Goal: Task Accomplishment & Management: Use online tool/utility

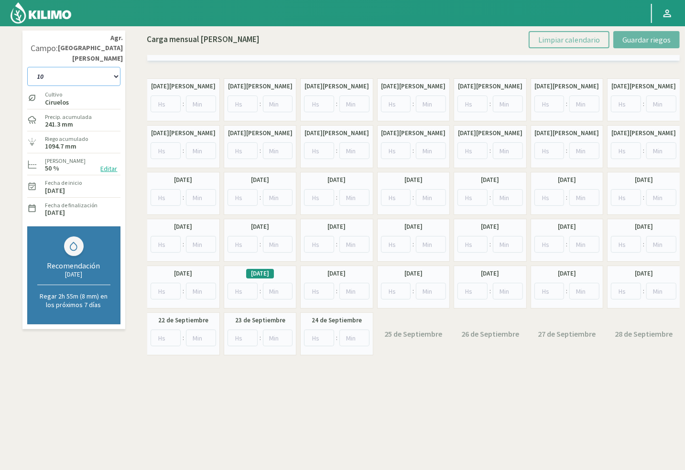
click at [50, 67] on select "10 11 12 13 1A 1B 26 27 E 3A 4 5 6 7 [PERSON_NAME] 7 Ciruela 8 9 Equipo 1 2005 …" at bounding box center [73, 76] width 93 height 19
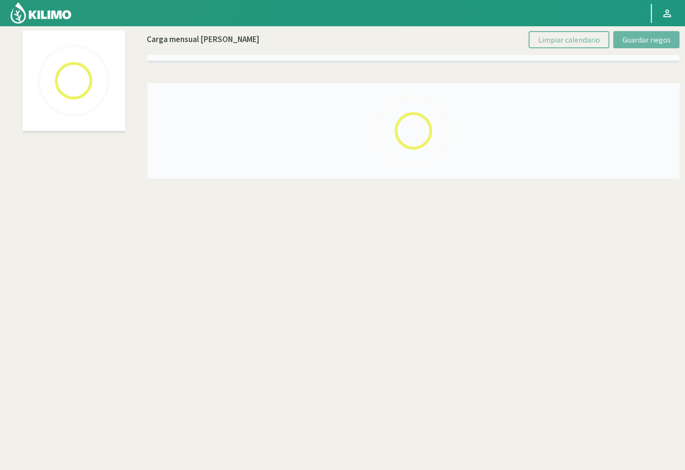
select select "62: Object"
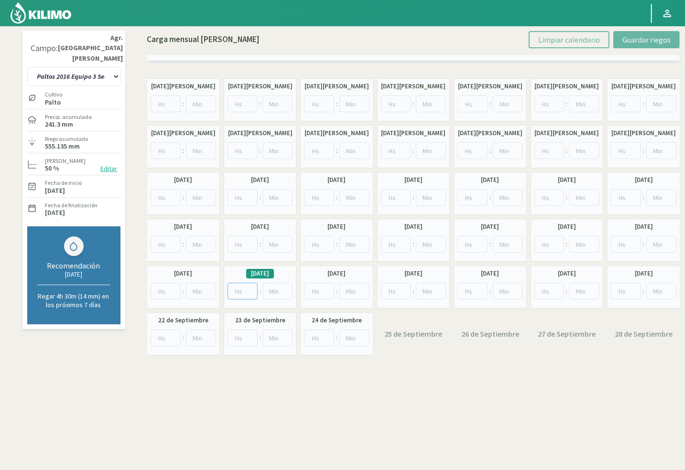
click at [241, 291] on input "number" at bounding box center [243, 291] width 30 height 17
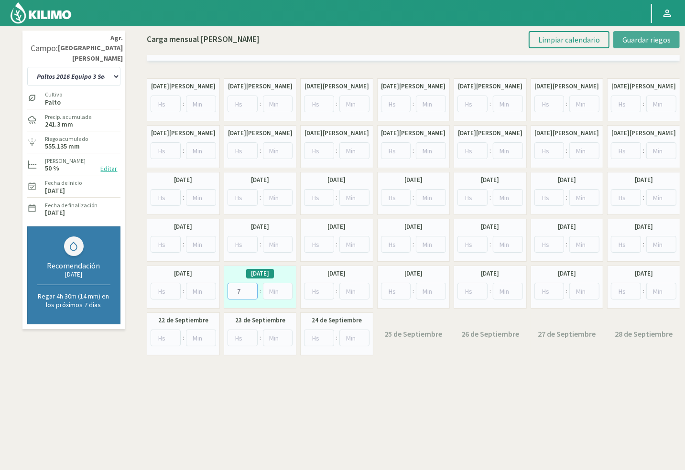
type input "7"
click at [633, 39] on span "Guardar riegos" at bounding box center [646, 40] width 48 height 10
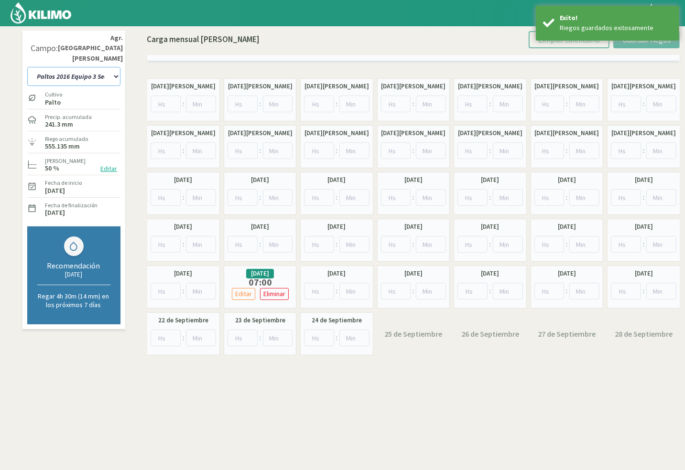
click at [111, 67] on select "10 11 12 13 1A 1B 26 27 E 3A 4 5 6 7 [PERSON_NAME] 7 Ciruela 8 9 Equipo 1 2005 …" at bounding box center [73, 76] width 93 height 19
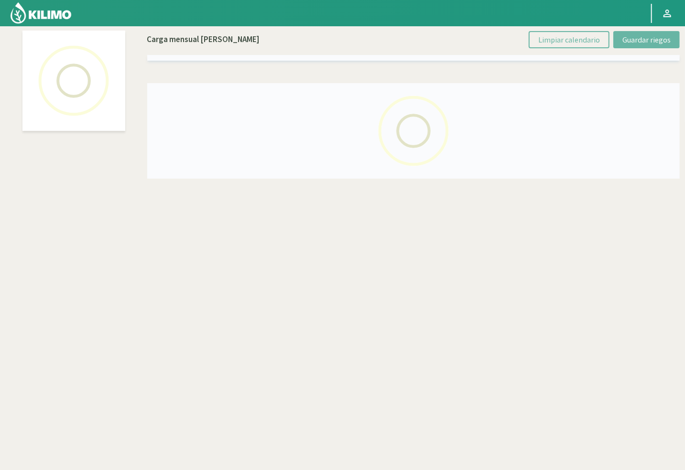
select select "29: Object"
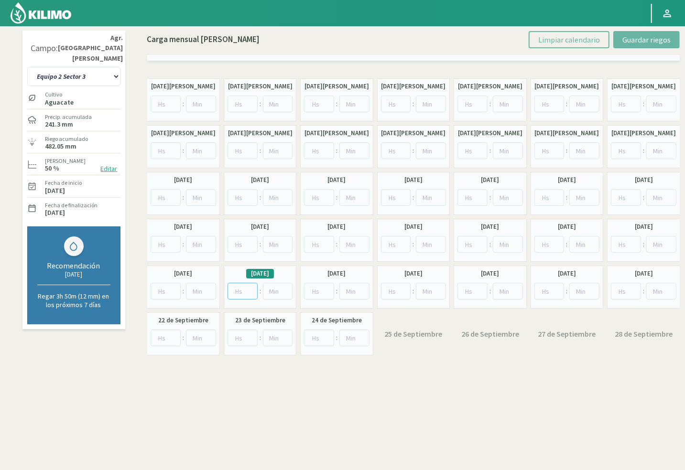
click at [244, 289] on input "number" at bounding box center [243, 291] width 30 height 17
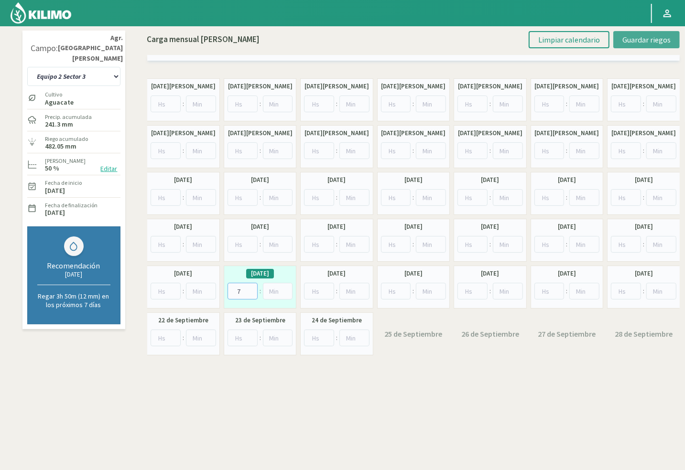
type input "7"
click at [625, 40] on span "Guardar riegos" at bounding box center [646, 40] width 48 height 10
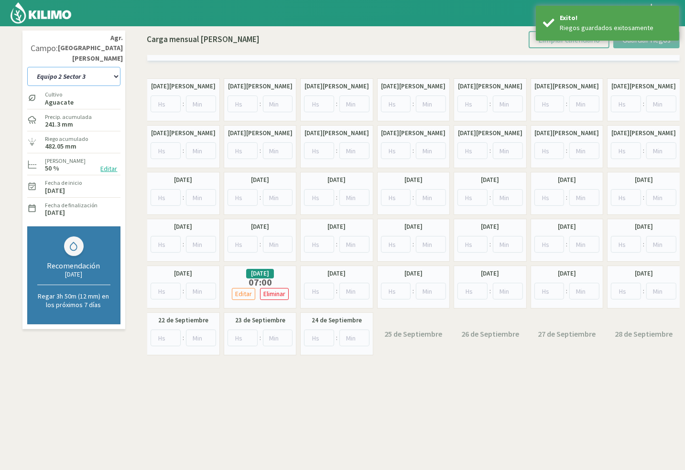
click at [107, 67] on select "10 11 12 13 1A 1B 26 27 E 3A 4 5 6 7 [PERSON_NAME] 7 Ciruela 8 9 Equipo 1 2005 …" at bounding box center [73, 76] width 93 height 19
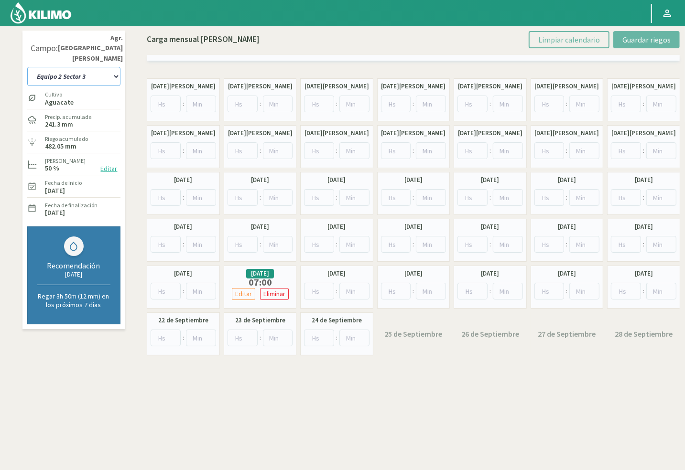
click at [107, 67] on select "10 11 12 13 1A 1B 26 27 E 3A 4 5 6 7 [PERSON_NAME] 7 Ciruela 8 9 Equipo 1 2005 …" at bounding box center [73, 76] width 93 height 19
click at [72, 72] on select "10 11 12 13 1A 1B 26 27 E 3A 4 5 6 7 [PERSON_NAME] 7 Ciruela 8 9 Equipo 1 2005 …" at bounding box center [73, 76] width 93 height 19
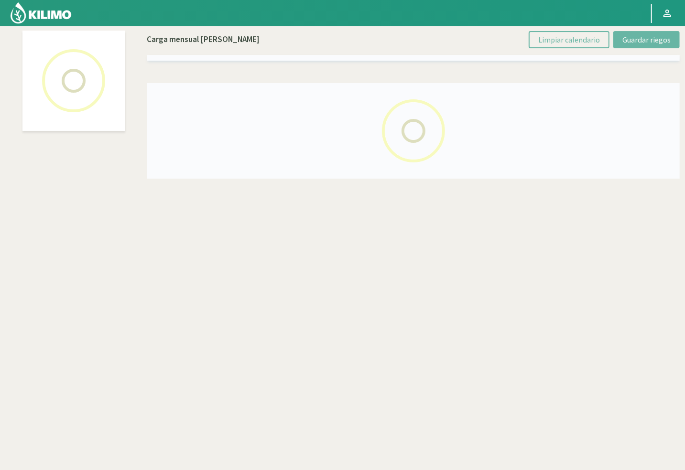
select select "53: Object"
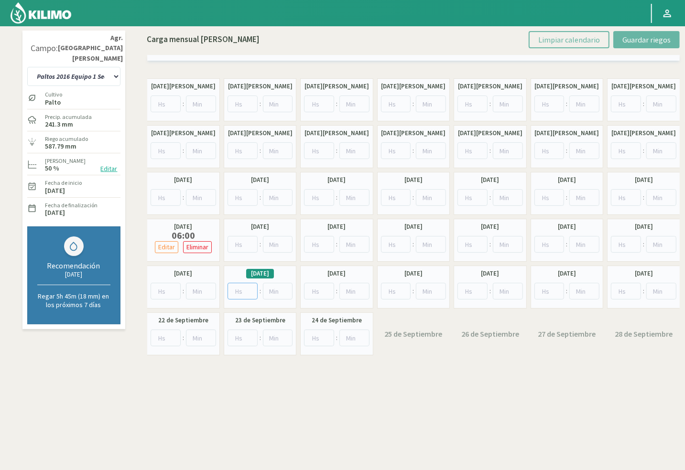
click at [236, 285] on input "number" at bounding box center [243, 291] width 30 height 17
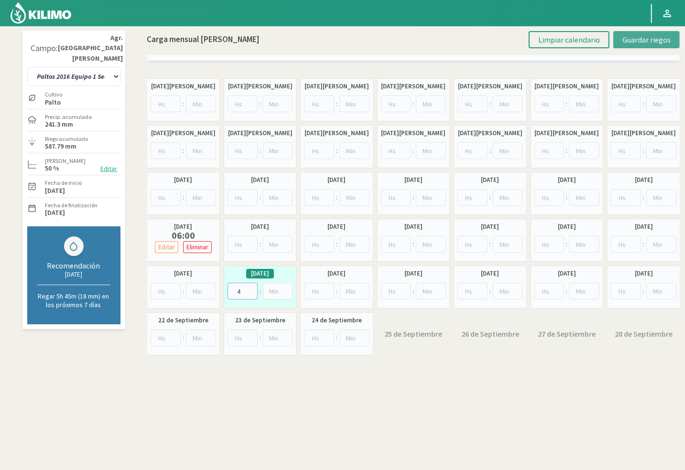
type input "4"
click at [633, 33] on button "Guardar riegos" at bounding box center [646, 39] width 66 height 17
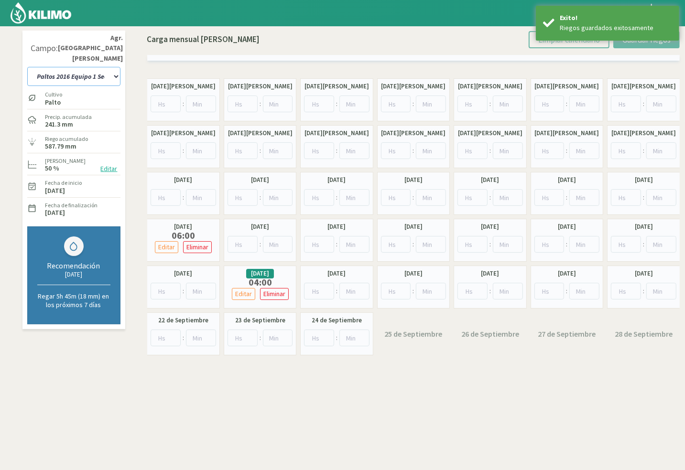
click at [96, 70] on select "10 11 12 13 1A 1B 26 27 E 3A 4 5 6 7 [PERSON_NAME] 7 Ciruela 8 9 Equipo 1 2005 …" at bounding box center [73, 76] width 93 height 19
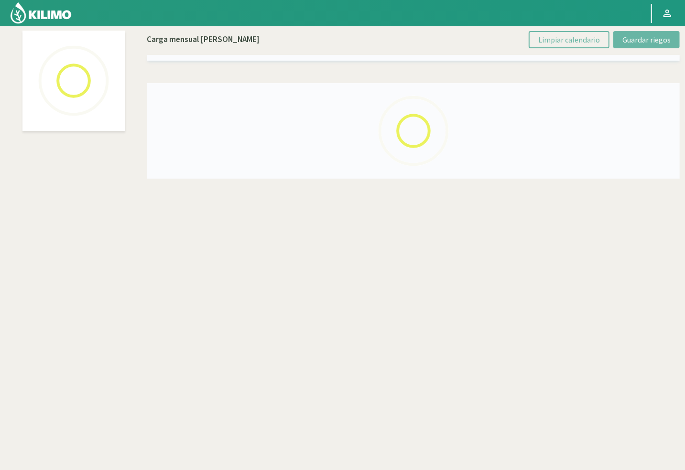
select select "38: Object"
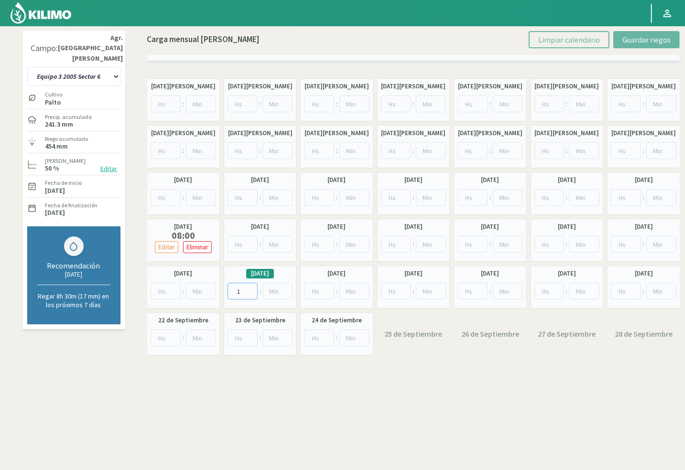
type input "1"
click at [247, 287] on input "1" at bounding box center [243, 291] width 30 height 17
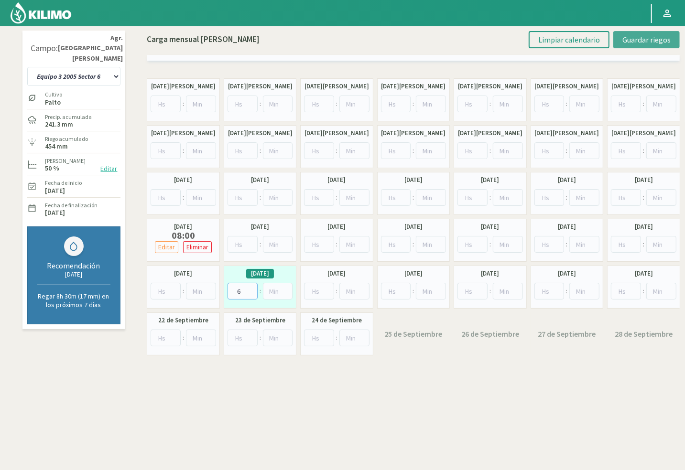
type input "6"
click at [618, 38] on button "Guardar riegos" at bounding box center [646, 39] width 66 height 17
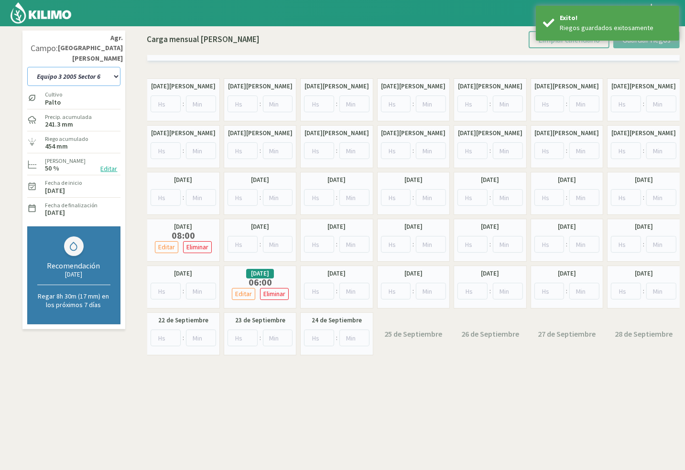
click at [50, 67] on select "10 11 12 13 1A 1B 26 27 E 3A 4 5 6 7 [PERSON_NAME] 7 Ciruela 8 9 Equipo 1 2005 …" at bounding box center [73, 76] width 93 height 19
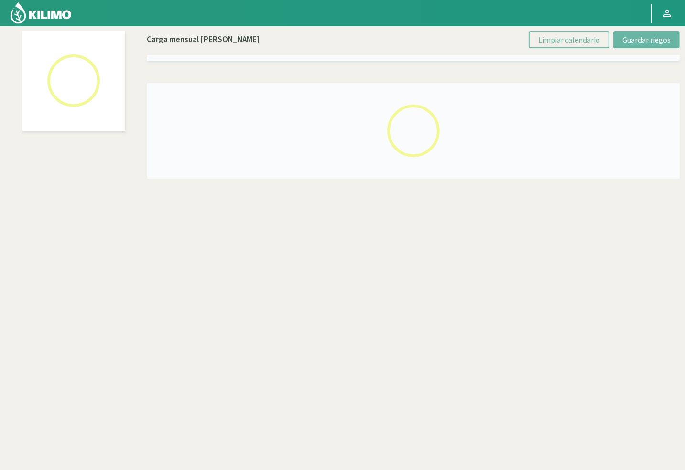
select select "21: Object"
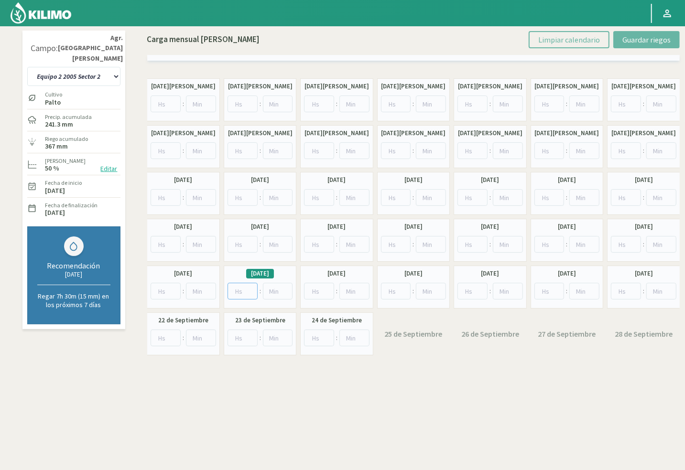
click at [243, 291] on input "number" at bounding box center [243, 291] width 30 height 17
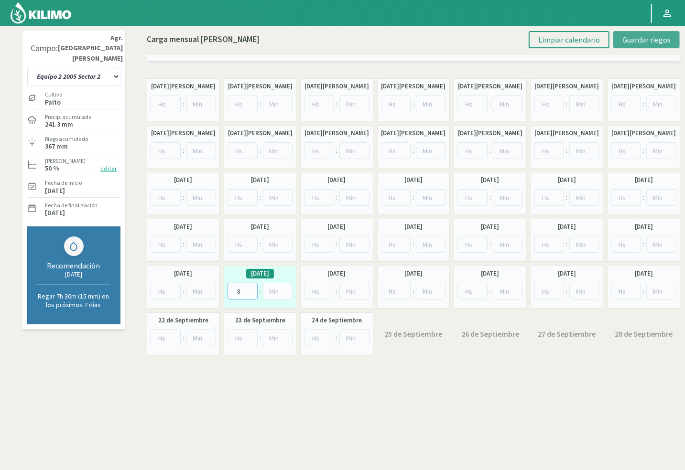
type input "8"
click at [633, 37] on span "Guardar riegos" at bounding box center [646, 40] width 48 height 10
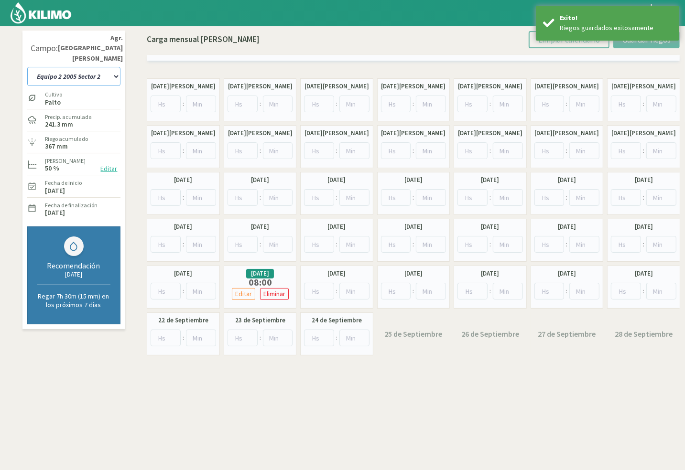
click at [94, 67] on select "10 11 12 13 1A 1B 26 27 E 3A 4 5 6 7 [PERSON_NAME] 7 Ciruela 8 9 Equipo 1 2005 …" at bounding box center [73, 76] width 93 height 19
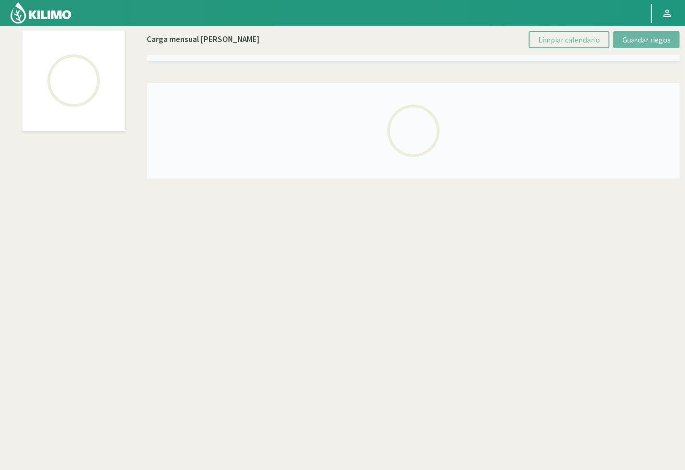
select select "17: Object"
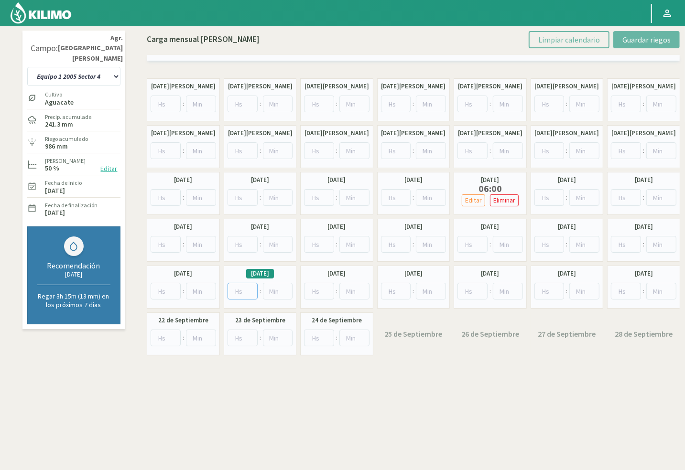
click at [238, 291] on input "number" at bounding box center [243, 291] width 30 height 17
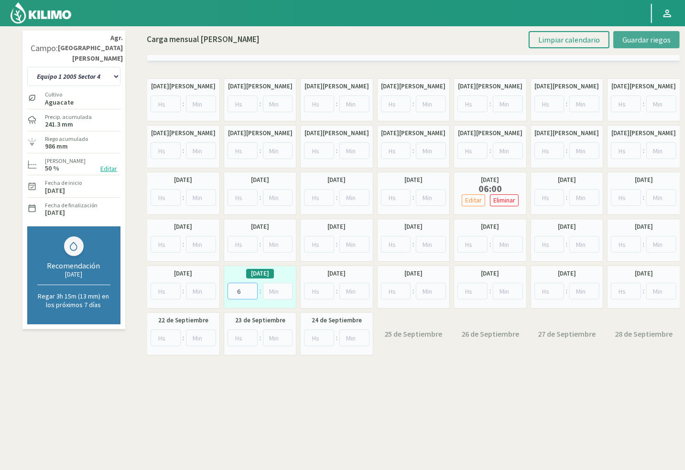
type input "6"
click at [633, 45] on button "Guardar riegos" at bounding box center [646, 39] width 66 height 17
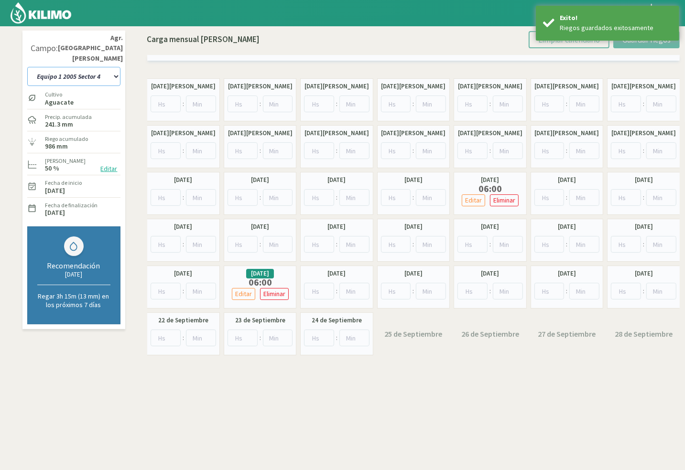
click at [55, 67] on select "10 11 12 13 1A 1B 26 27 E 3A 4 5 6 7 [PERSON_NAME] 7 Ciruela 8 9 Equipo 1 2005 …" at bounding box center [73, 76] width 93 height 19
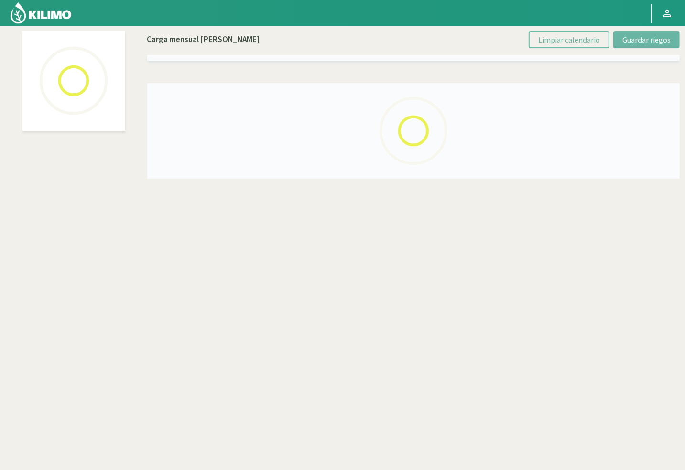
select select "49: Object"
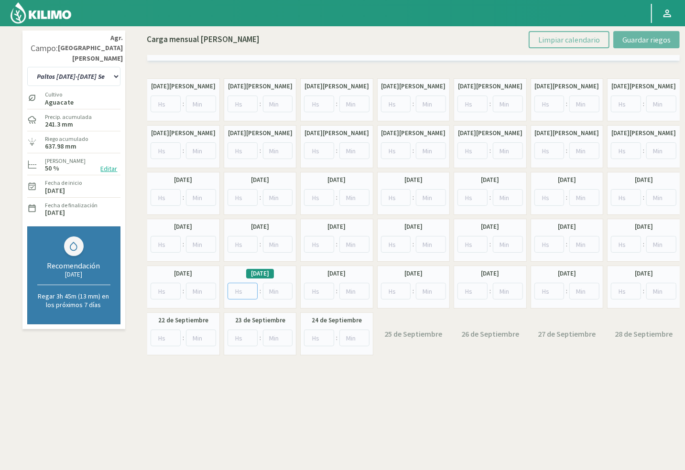
click at [245, 293] on input "number" at bounding box center [243, 291] width 30 height 17
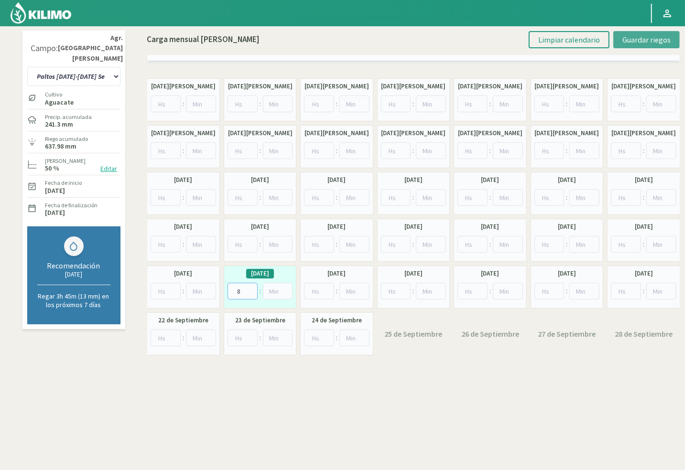
type input "8"
click at [666, 39] on span "Guardar riegos" at bounding box center [646, 40] width 48 height 10
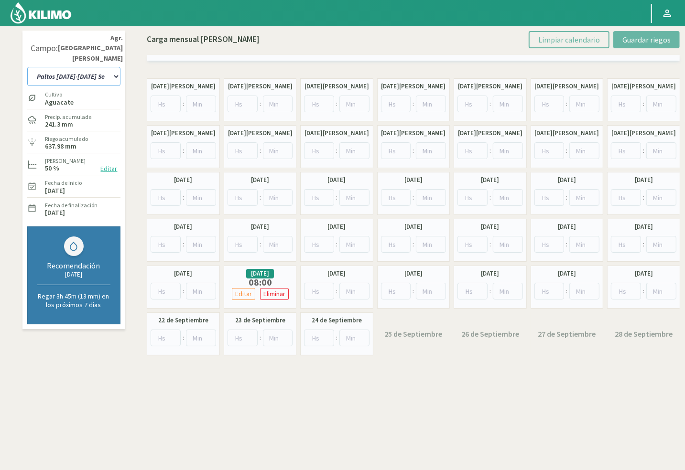
click at [92, 69] on select "10 11 12 13 1A 1B 26 27 E 3A 4 5 6 7 [PERSON_NAME] 7 Ciruela 8 9 Equipo 1 2005 …" at bounding box center [73, 76] width 93 height 19
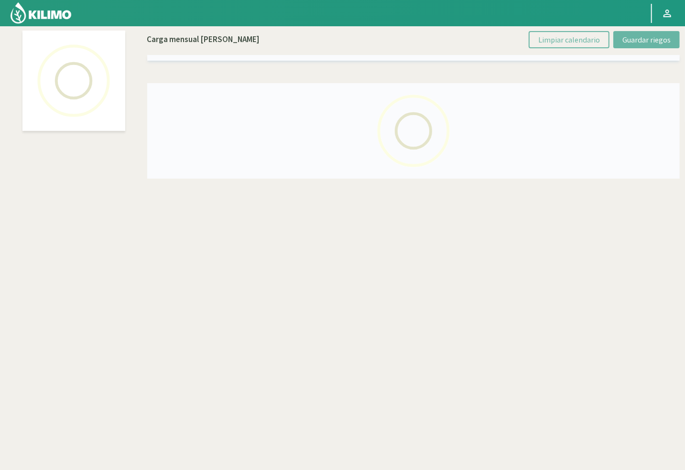
select select "45: Object"
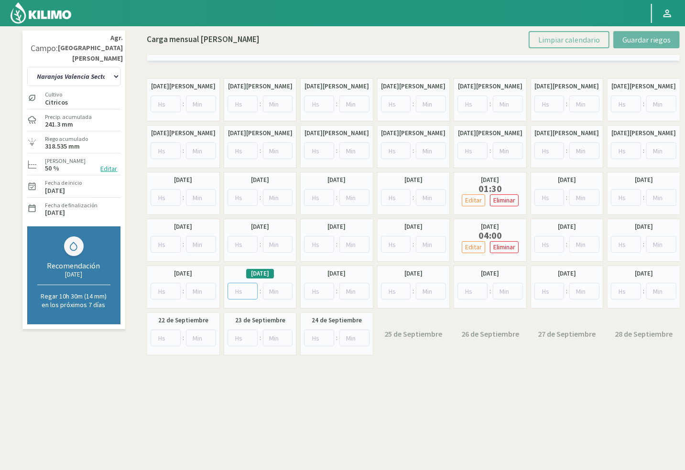
click at [242, 297] on input "number" at bounding box center [243, 291] width 30 height 17
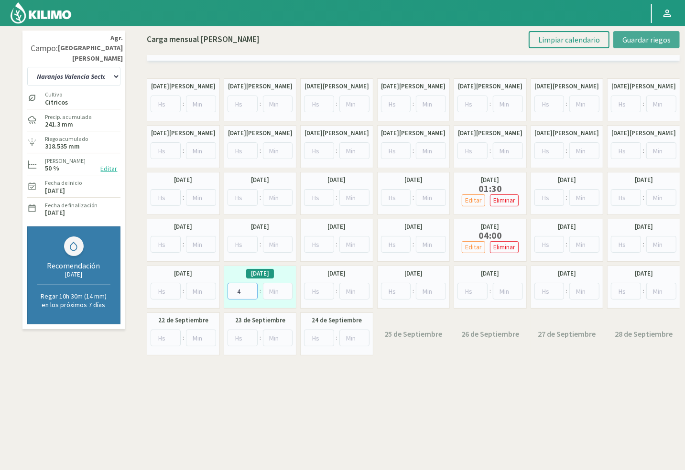
type input "4"
click at [651, 35] on span "Guardar riegos" at bounding box center [646, 40] width 48 height 10
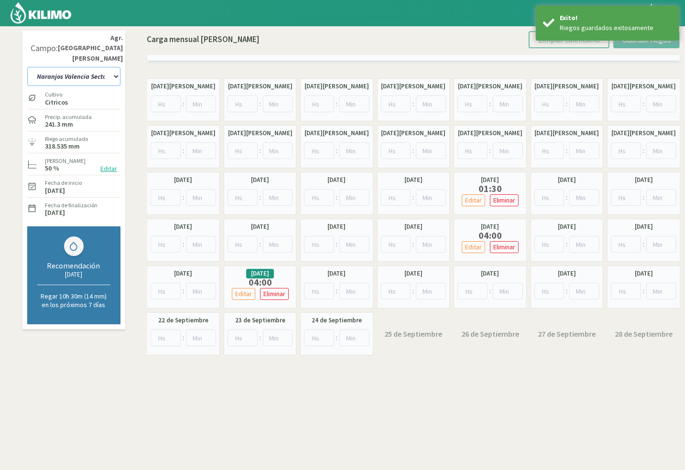
click at [100, 69] on select "10 11 12 13 1A 1B 26 27 E 3A 4 5 6 7 [PERSON_NAME] 7 Ciruela 8 9 Equipo 1 2005 …" at bounding box center [73, 76] width 93 height 19
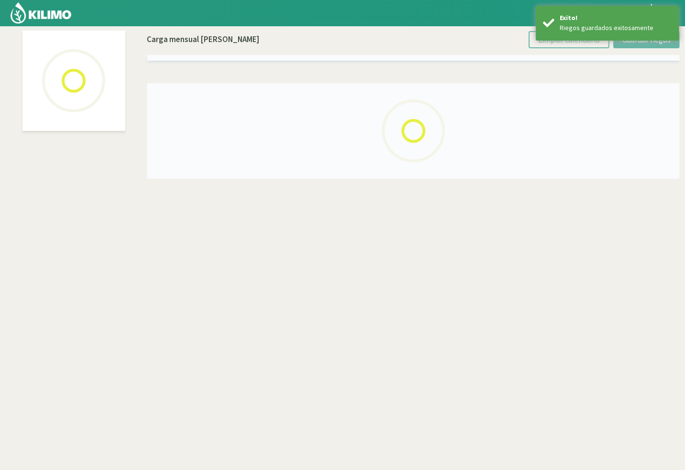
select select "44: Object"
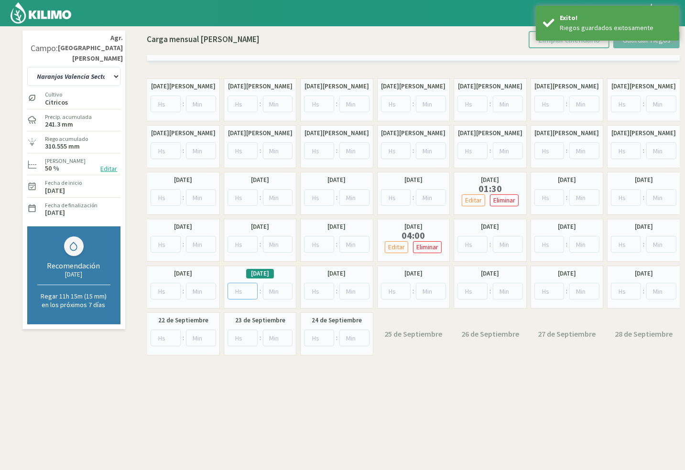
click at [241, 295] on input "number" at bounding box center [243, 291] width 30 height 17
type input "4"
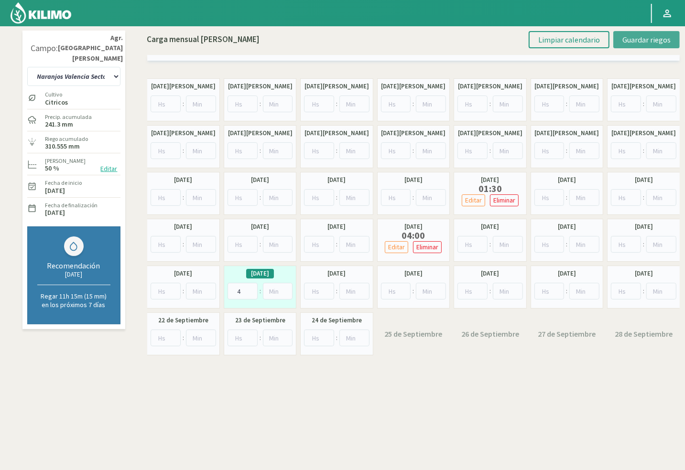
click at [628, 44] on button "Guardar riegos" at bounding box center [646, 39] width 66 height 17
